Goal: Information Seeking & Learning: Learn about a topic

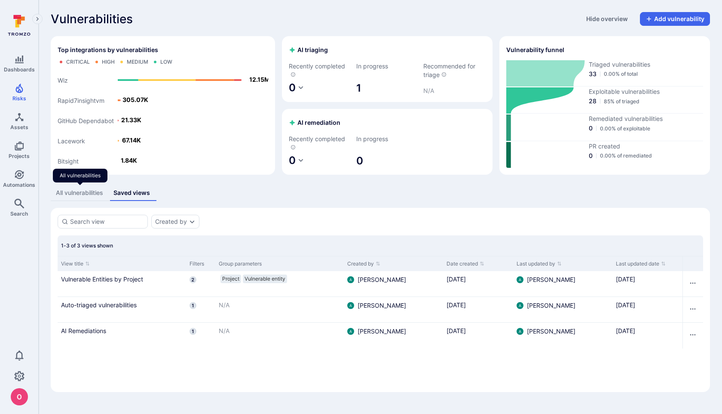
click at [94, 190] on div "All vulnerabilities" at bounding box center [79, 192] width 47 height 9
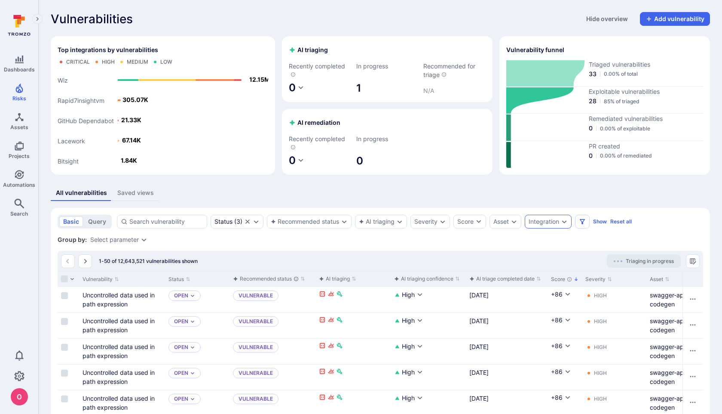
click at [540, 219] on div "Integration" at bounding box center [544, 221] width 31 height 7
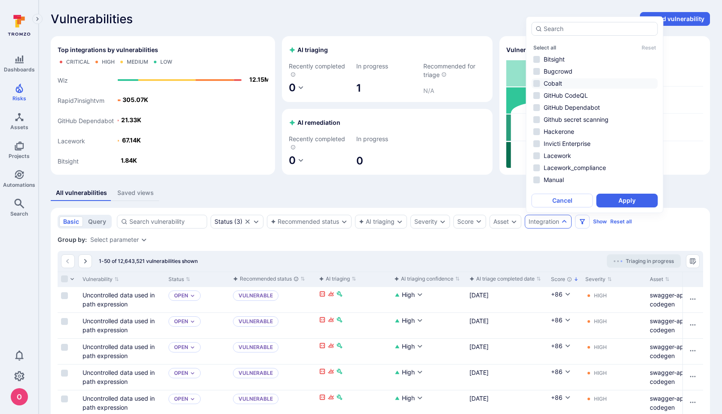
click at [539, 84] on li "Cobalt" at bounding box center [595, 83] width 126 height 10
click at [624, 203] on button "Apply" at bounding box center [627, 200] width 61 height 14
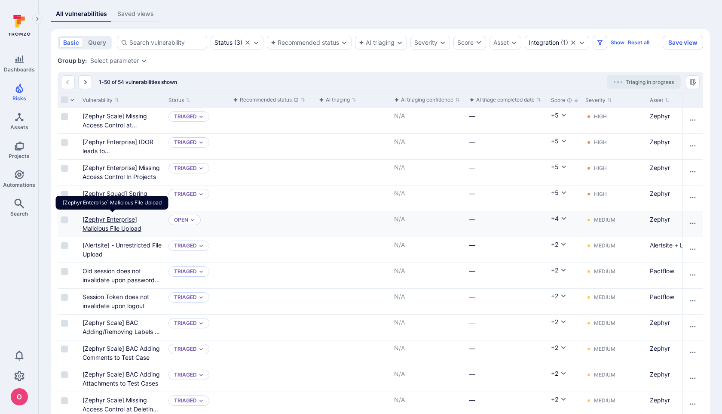
scroll to position [181, 0]
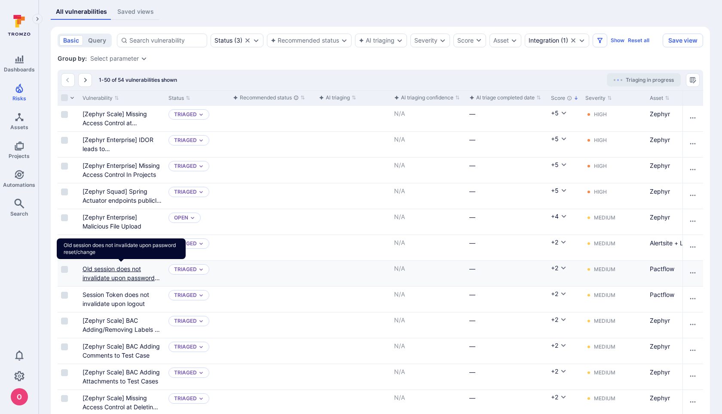
click at [129, 277] on link "Old session does not invalidate upon password reset/change" at bounding box center [121, 277] width 77 height 25
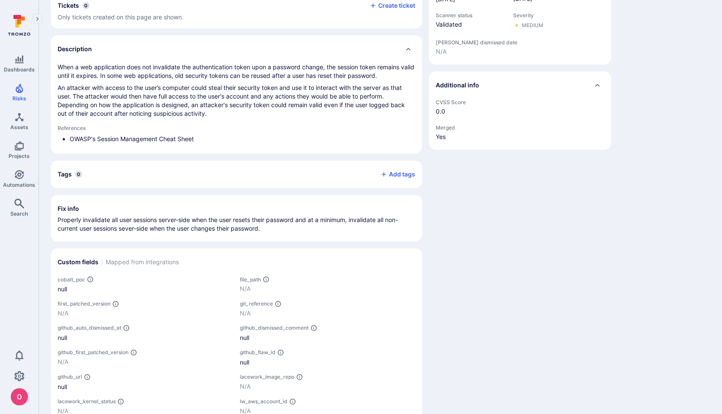
scroll to position [159, 0]
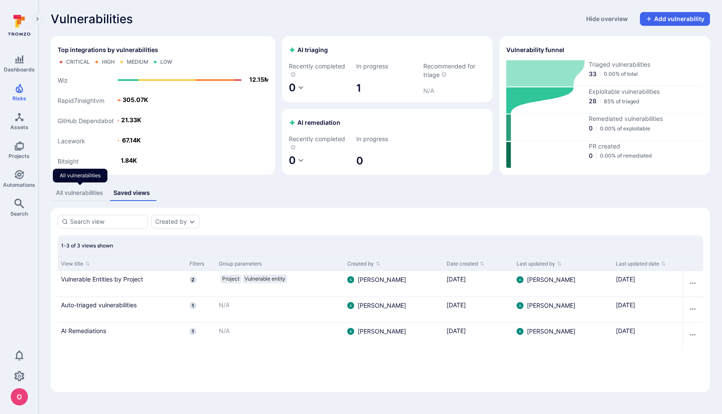
click at [84, 196] on div "All vulnerabilities" at bounding box center [79, 192] width 47 height 9
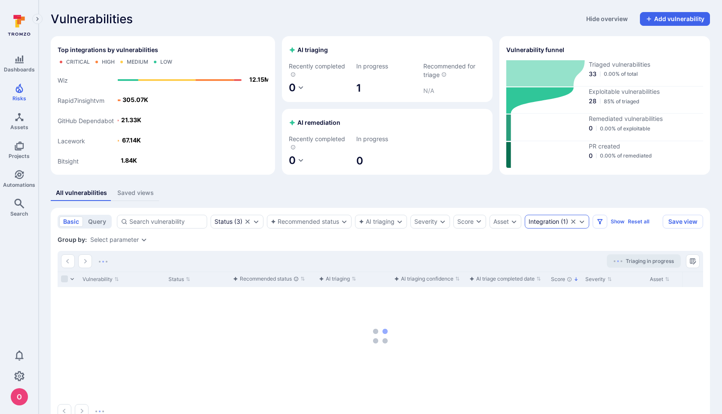
click at [547, 224] on div "Integration" at bounding box center [544, 221] width 31 height 7
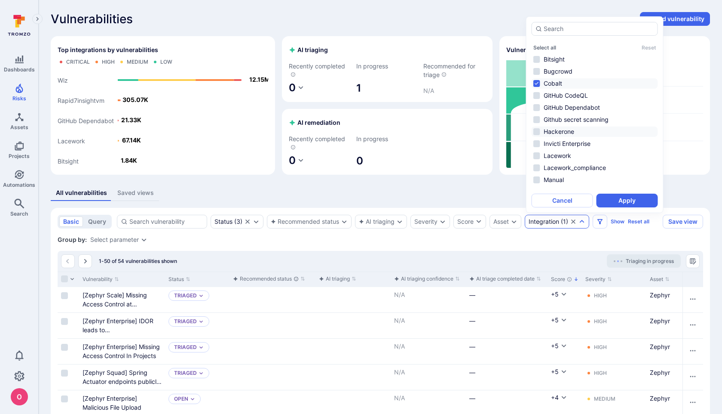
click at [539, 128] on li "Hackerone" at bounding box center [595, 131] width 126 height 10
click at [538, 80] on li "Cobalt" at bounding box center [595, 83] width 126 height 10
click at [622, 201] on button "Apply" at bounding box center [627, 200] width 61 height 14
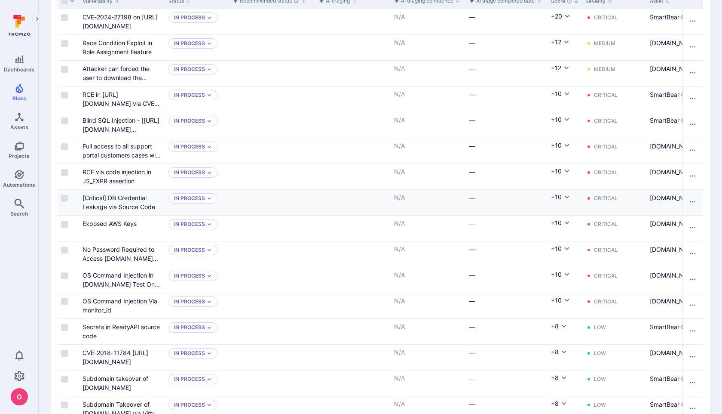
scroll to position [282, 0]
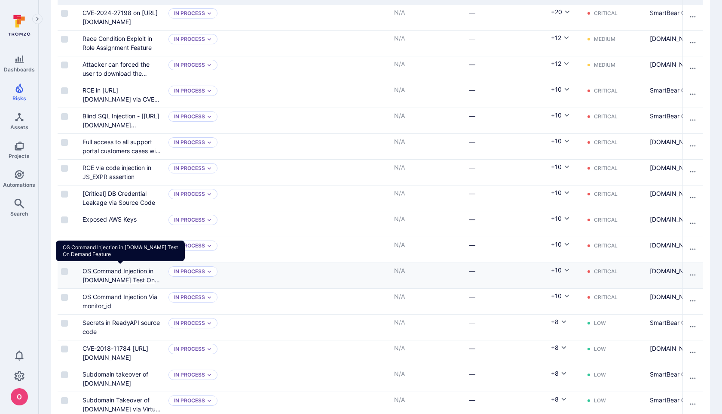
click at [121, 278] on link "OS Command Injection in [DOMAIN_NAME] Test On Demand Feature" at bounding box center [121, 279] width 77 height 25
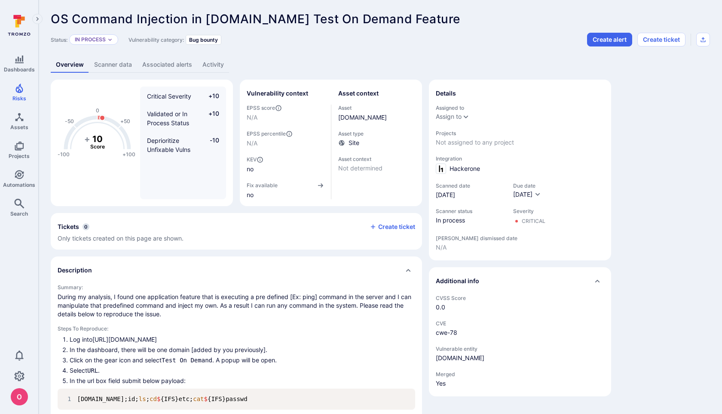
click at [108, 60] on link "Scanner data" at bounding box center [113, 65] width 48 height 16
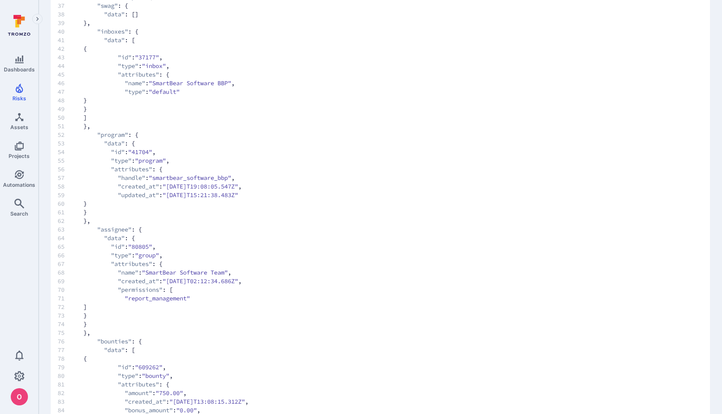
scroll to position [343, 0]
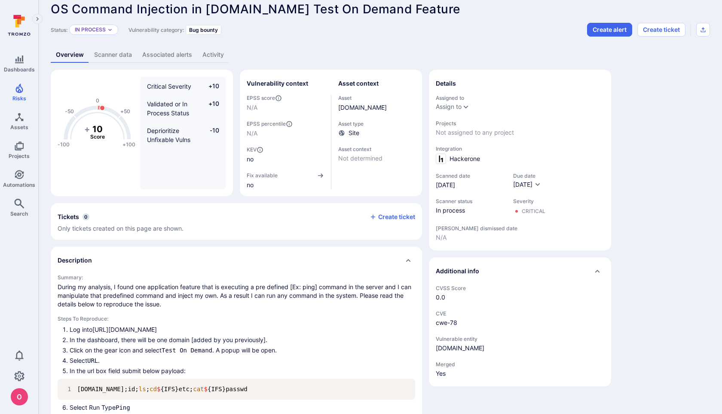
scroll to position [11, 0]
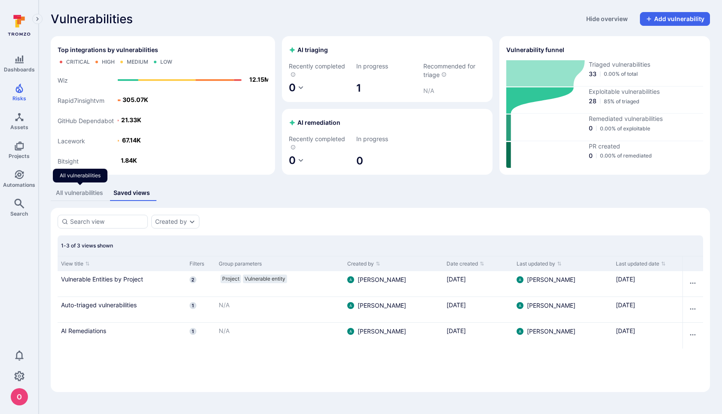
click at [86, 194] on div "All vulnerabilities" at bounding box center [79, 192] width 47 height 9
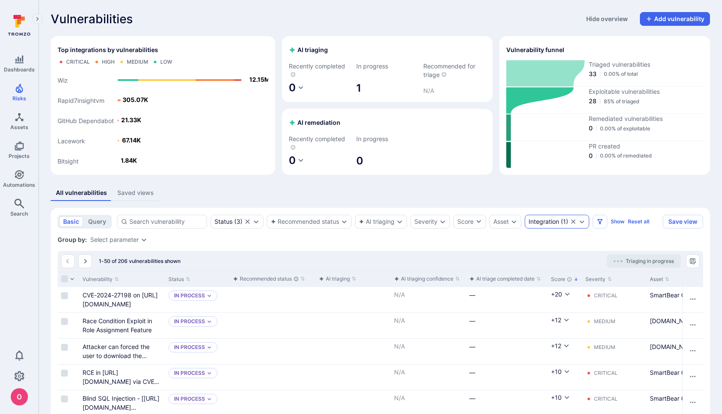
click at [539, 224] on div "Integration" at bounding box center [544, 221] width 31 height 7
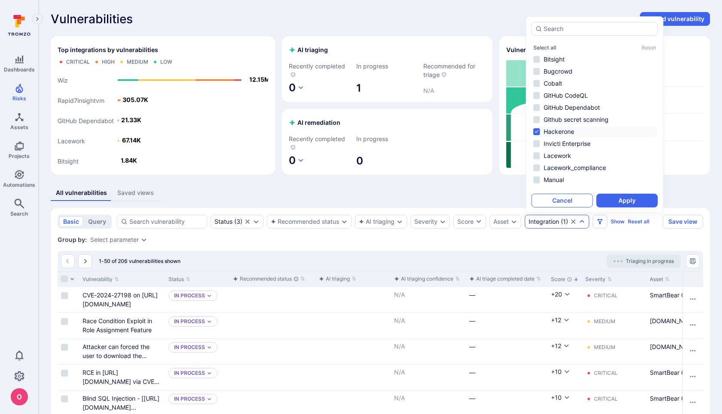
click at [575, 198] on button "Cancel" at bounding box center [562, 200] width 61 height 14
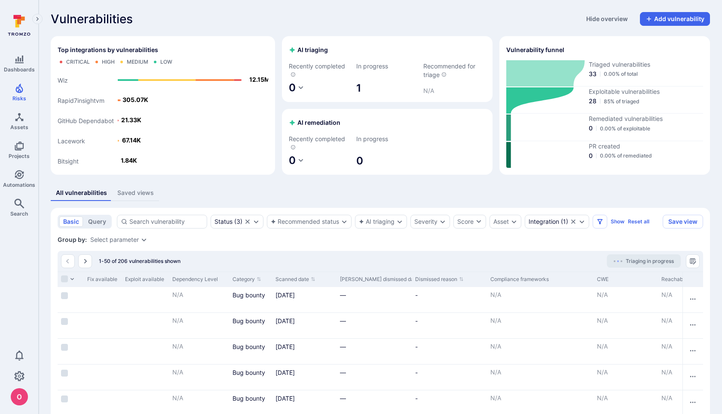
scroll to position [0, 1018]
click at [300, 279] on button "Scanned date" at bounding box center [294, 279] width 40 height 7
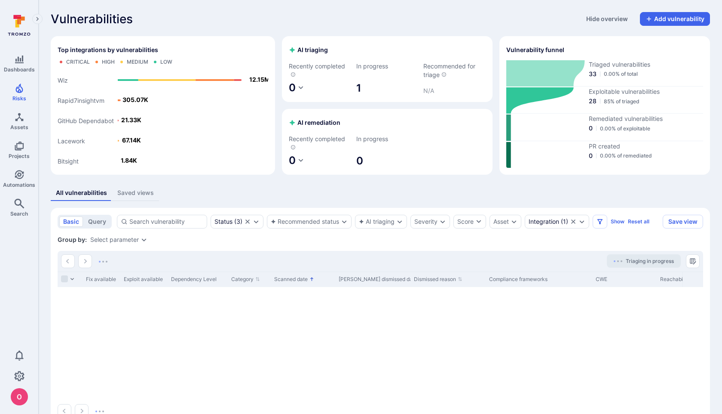
click at [300, 279] on button "Scanned date" at bounding box center [294, 279] width 40 height 7
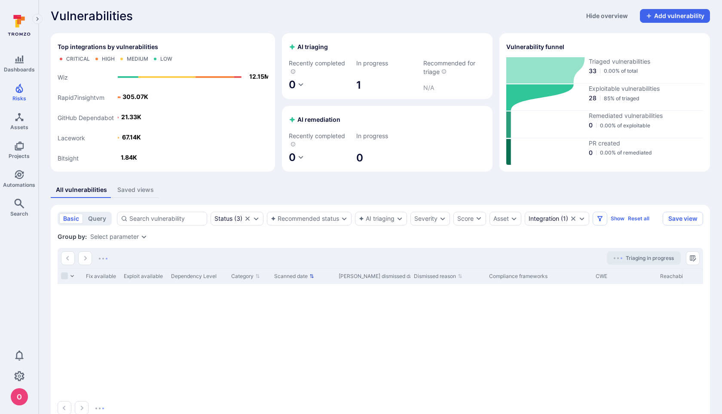
click at [309, 276] on button "Scanned date" at bounding box center [294, 276] width 40 height 7
click at [311, 275] on icon "Sorted by: Oldest first" at bounding box center [311, 275] width 3 height 3
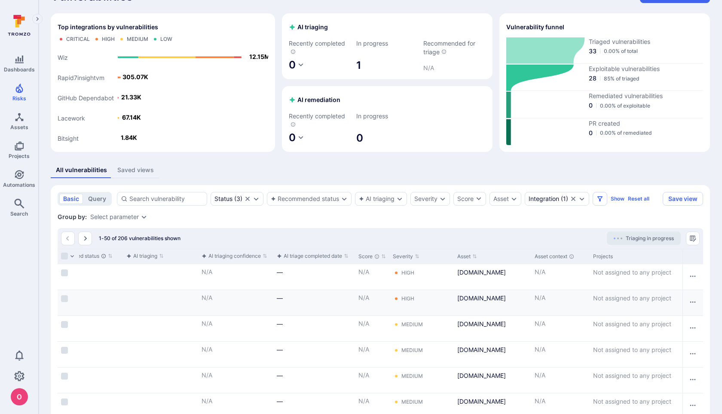
scroll to position [0, 17]
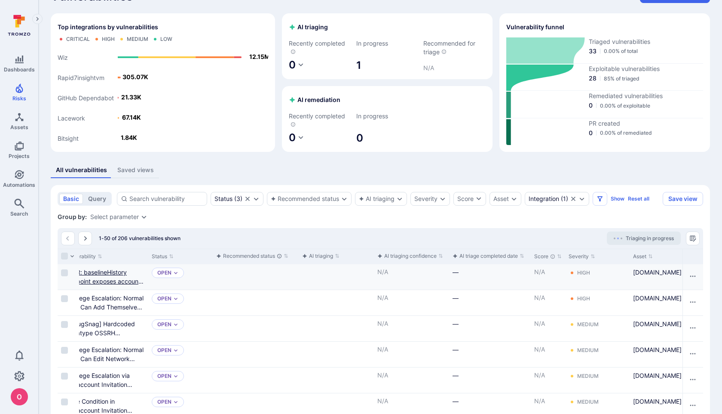
click at [126, 277] on link "IDOR: baselineHistory endpoint exposes account & project data" at bounding box center [105, 280] width 78 height 25
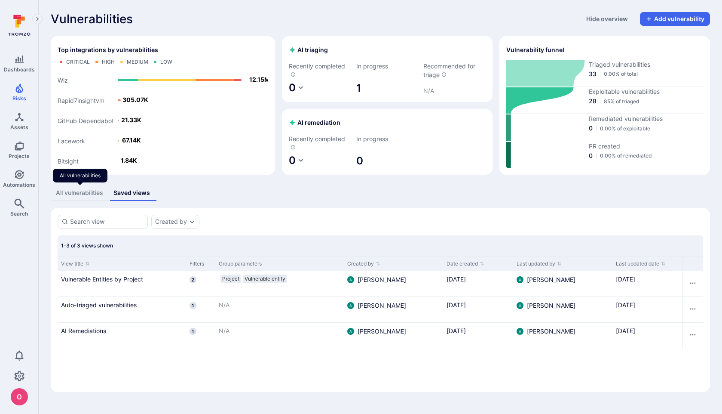
click at [88, 196] on div "All vulnerabilities" at bounding box center [79, 192] width 47 height 9
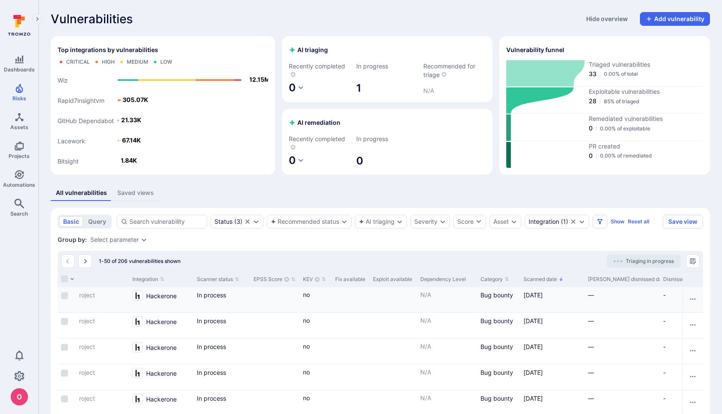
scroll to position [0, 773]
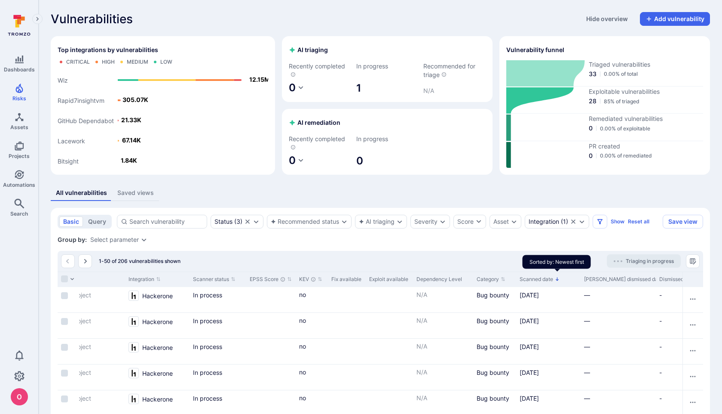
click at [559, 277] on icon "Sorted by: Newest first" at bounding box center [557, 278] width 5 height 5
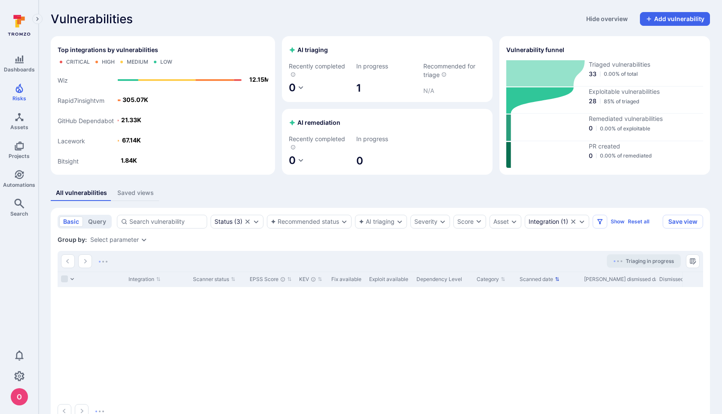
click at [557, 277] on icon "Sort by Scanned date" at bounding box center [557, 278] width 5 height 5
